Goal: Information Seeking & Learning: Check status

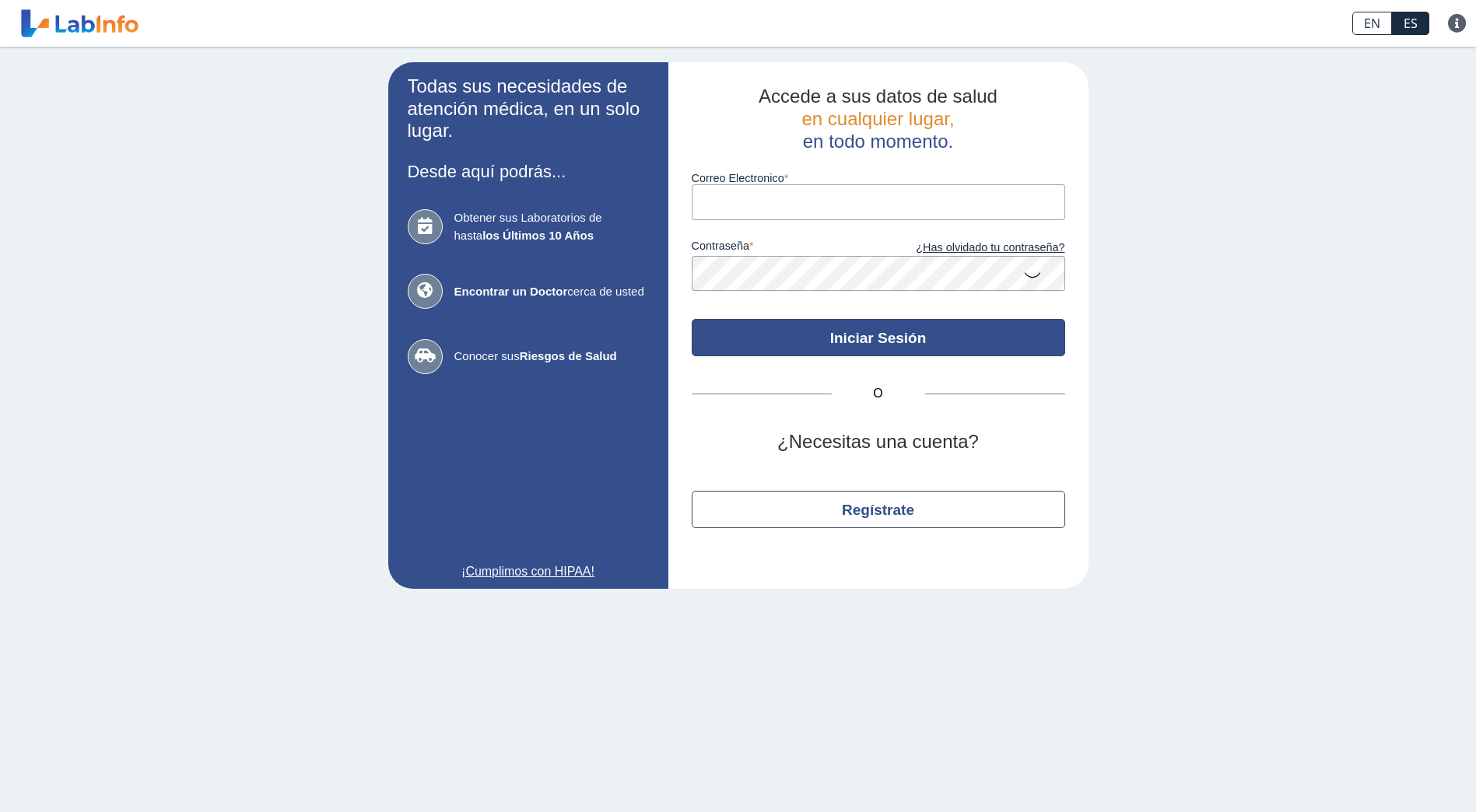
type input "[EMAIL_ADDRESS][DOMAIN_NAME]"
click at [855, 346] on button "Iniciar Sesión" at bounding box center [879, 337] width 374 height 37
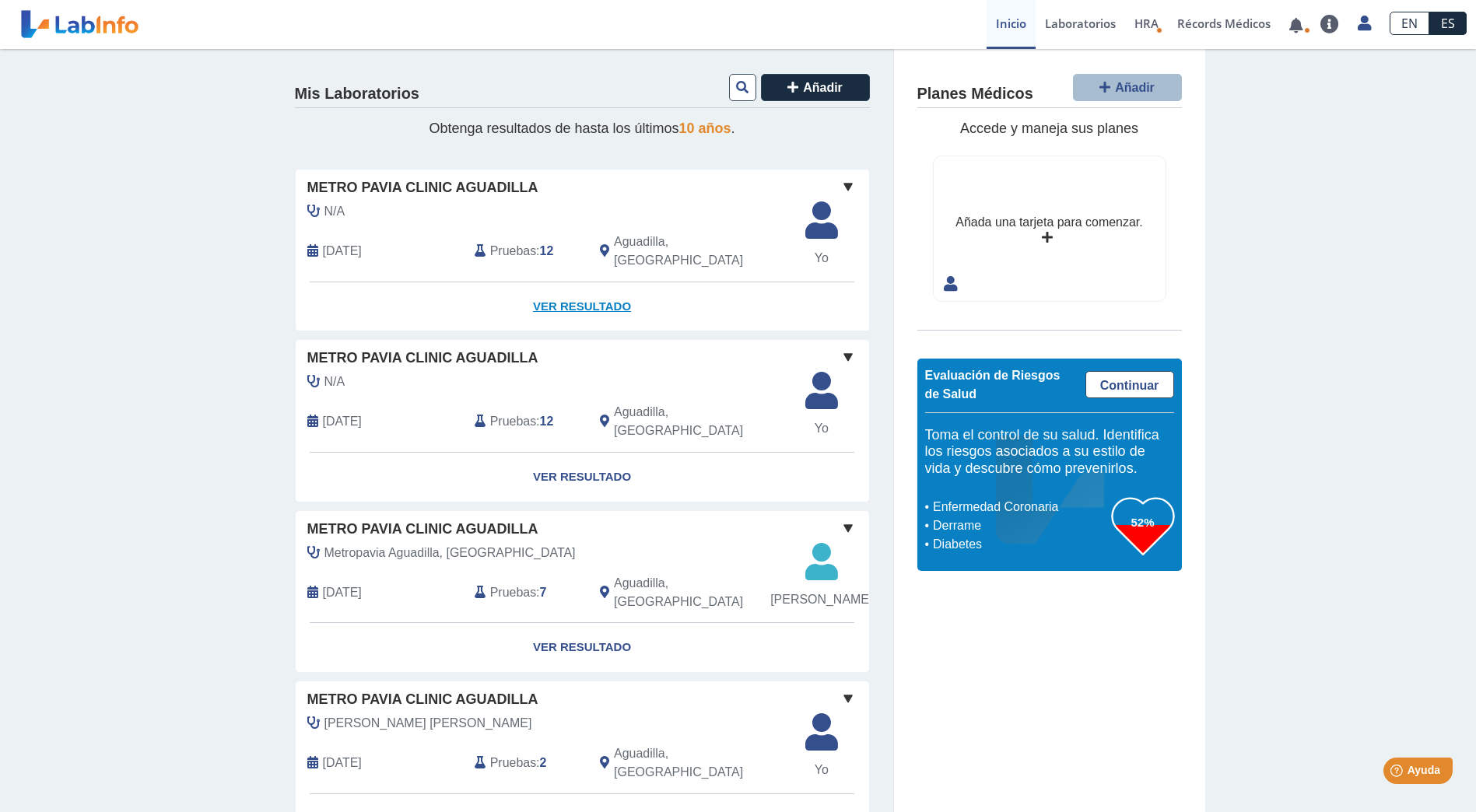
click at [579, 292] on link "Ver Resultado" at bounding box center [582, 307] width 573 height 49
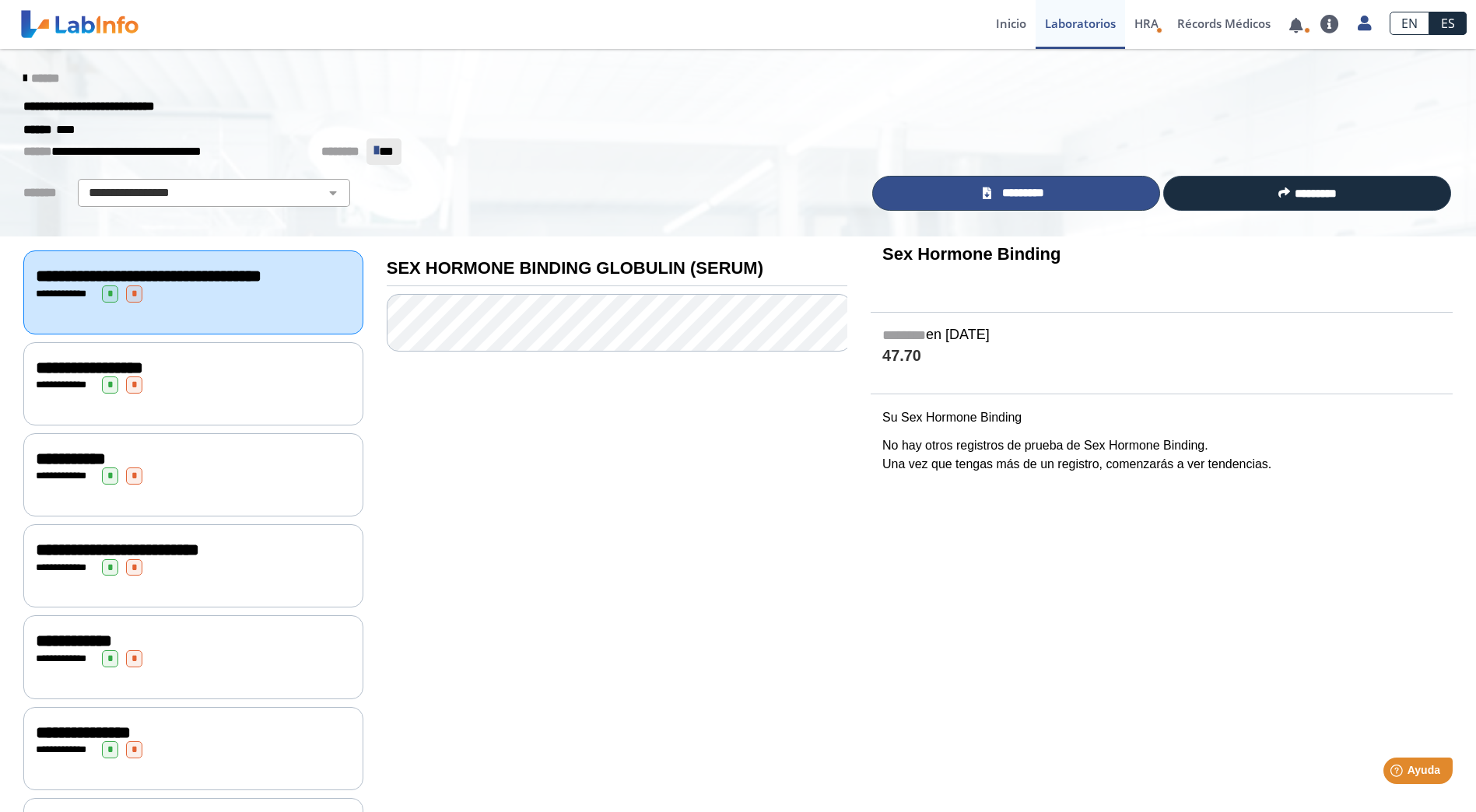
click at [1017, 193] on span "*********" at bounding box center [1023, 193] width 53 height 18
